Goal: Transaction & Acquisition: Purchase product/service

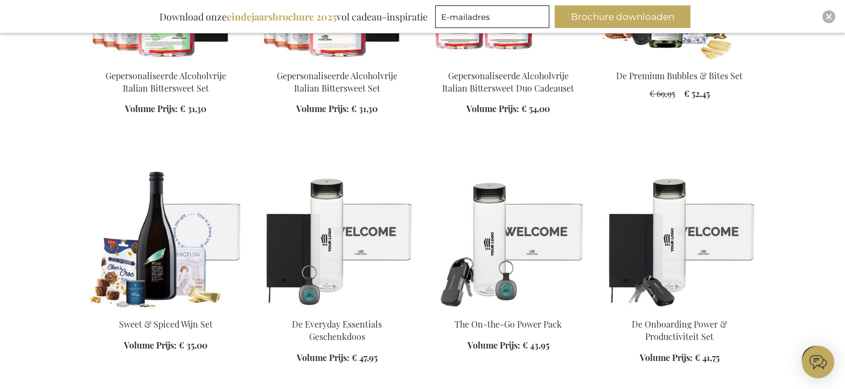
scroll to position [1847, 0]
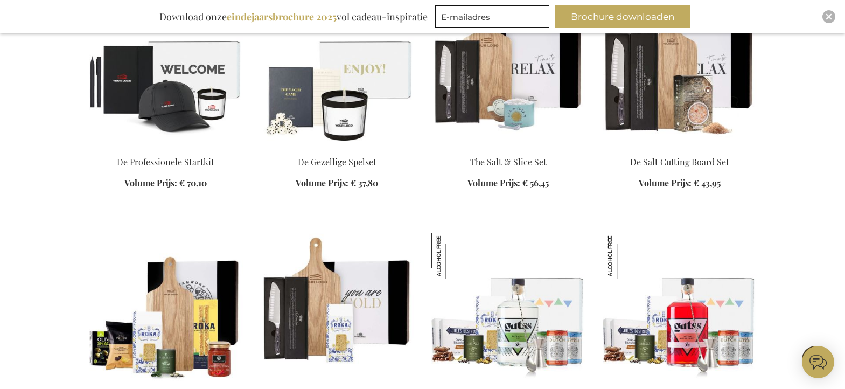
scroll to position [2511, 0]
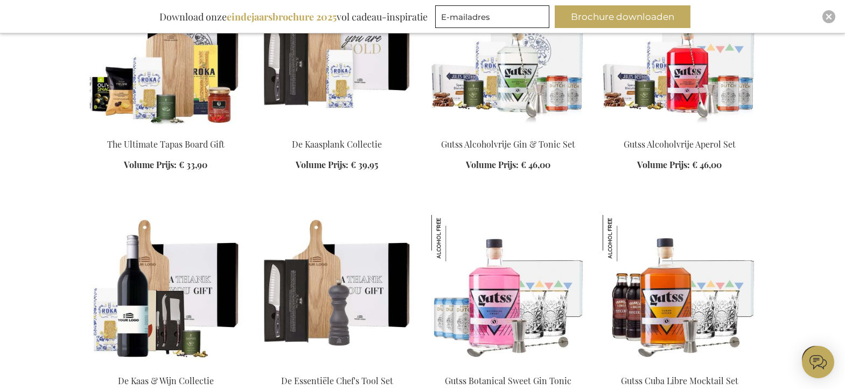
scroll to position [2751, 0]
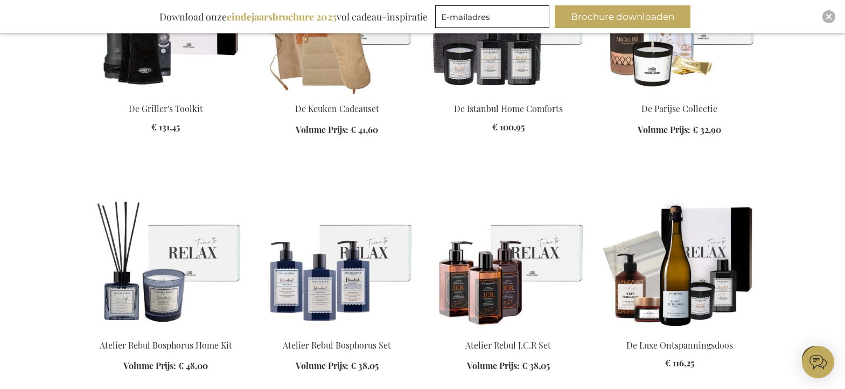
scroll to position [3994, 0]
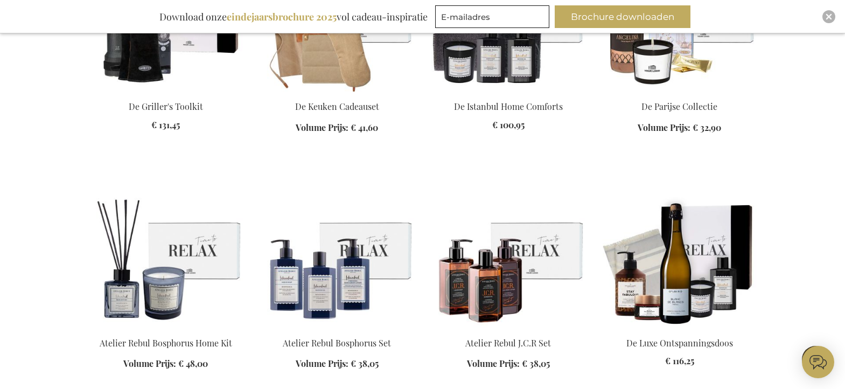
scroll to position [4000, 0]
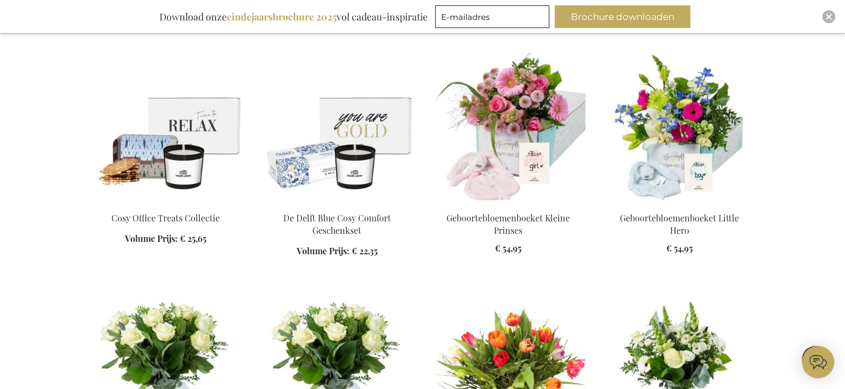
scroll to position [5599, 0]
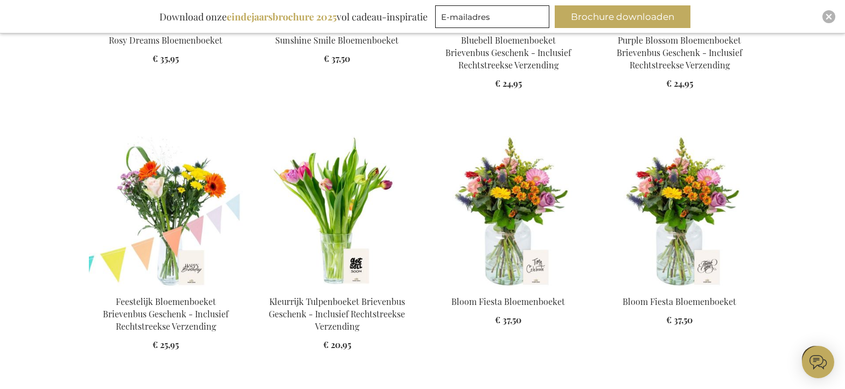
scroll to position [6498, 0]
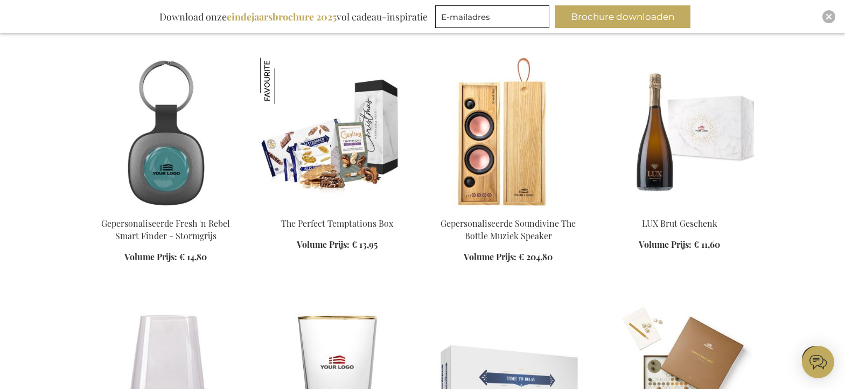
scroll to position [7871, 0]
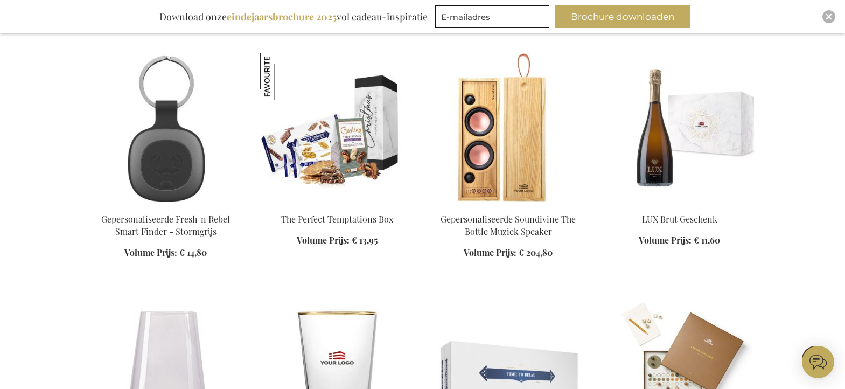
click at [167, 125] on img at bounding box center [166, 128] width 154 height 151
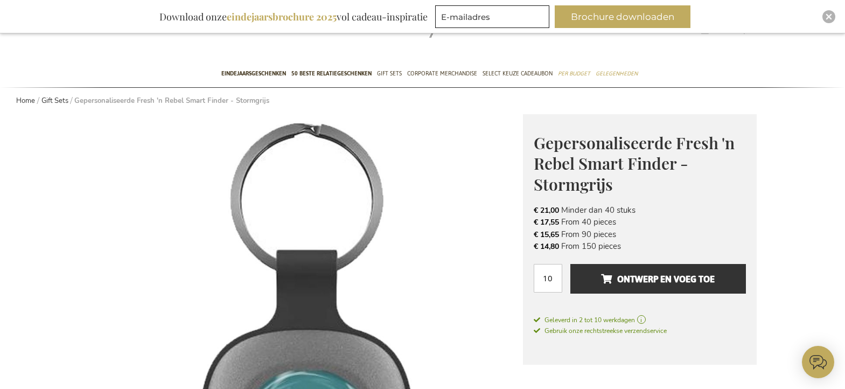
scroll to position [62, 0]
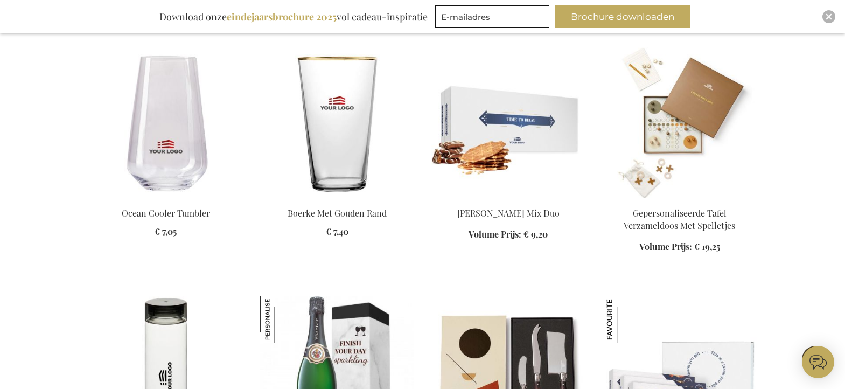
scroll to position [748, 0]
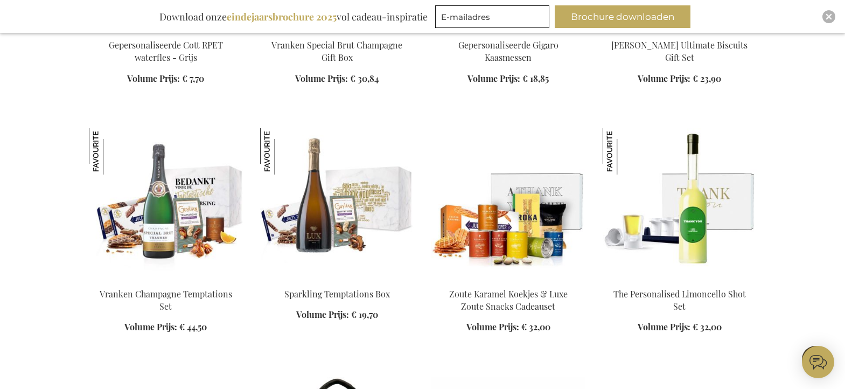
scroll to position [1164, 0]
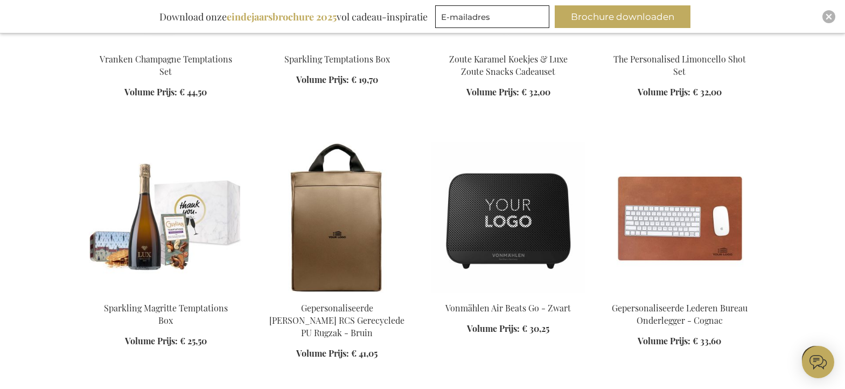
scroll to position [1404, 0]
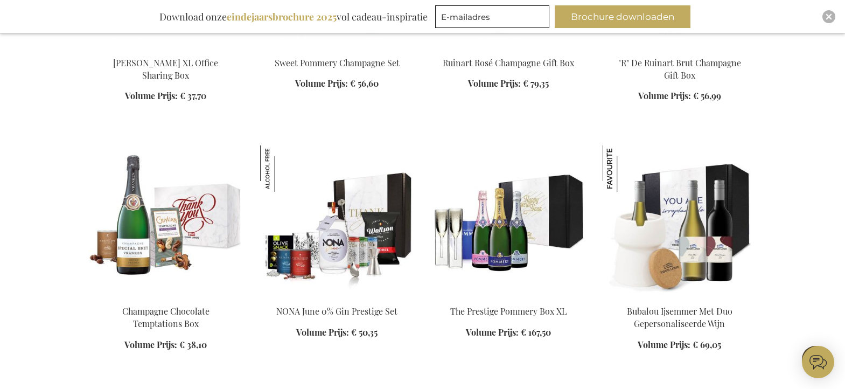
scroll to position [4907, 0]
